Goal: Find specific page/section: Find specific page/section

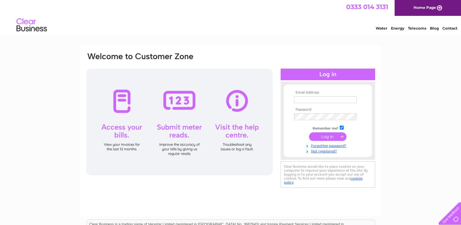
type input "jonathan.chapman@chapmancountryside.co.uk"
click at [316, 136] on input "submit" at bounding box center [328, 136] width 38 height 9
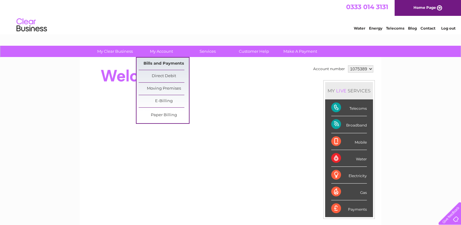
click at [155, 60] on link "Bills and Payments" at bounding box center [164, 64] width 50 height 12
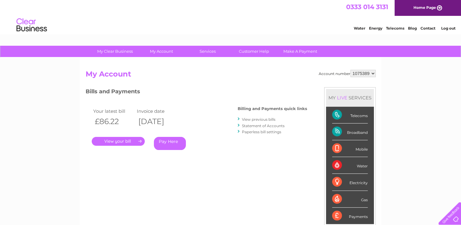
click at [128, 143] on link "." at bounding box center [118, 141] width 53 height 9
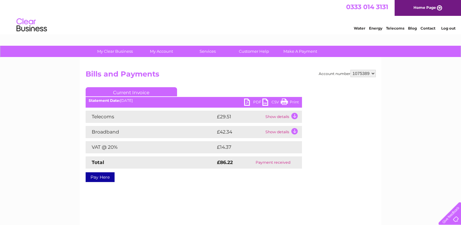
click at [257, 102] on link "PDF" at bounding box center [253, 103] width 18 height 9
